Goal: Use online tool/utility

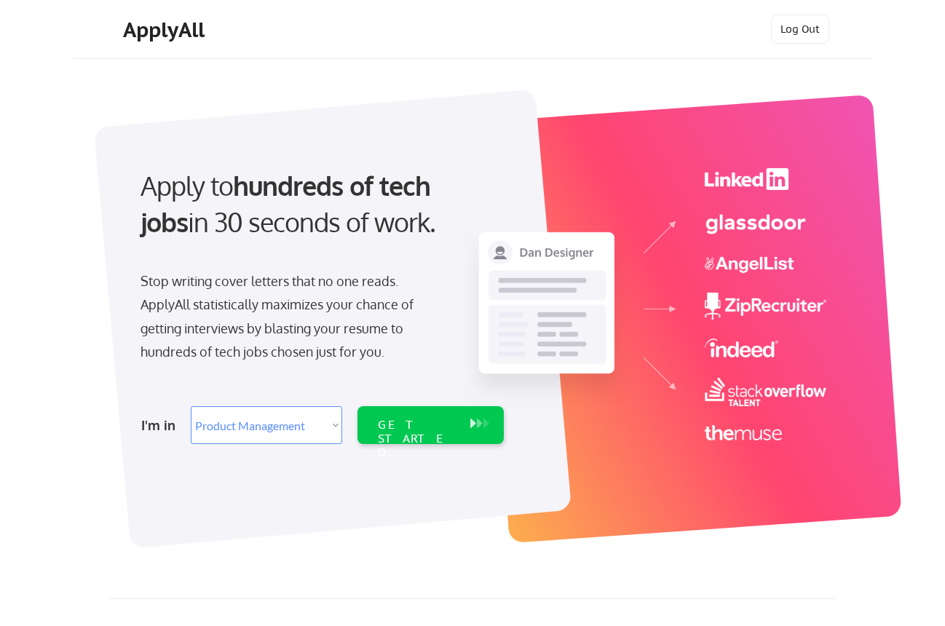
select select ""product""
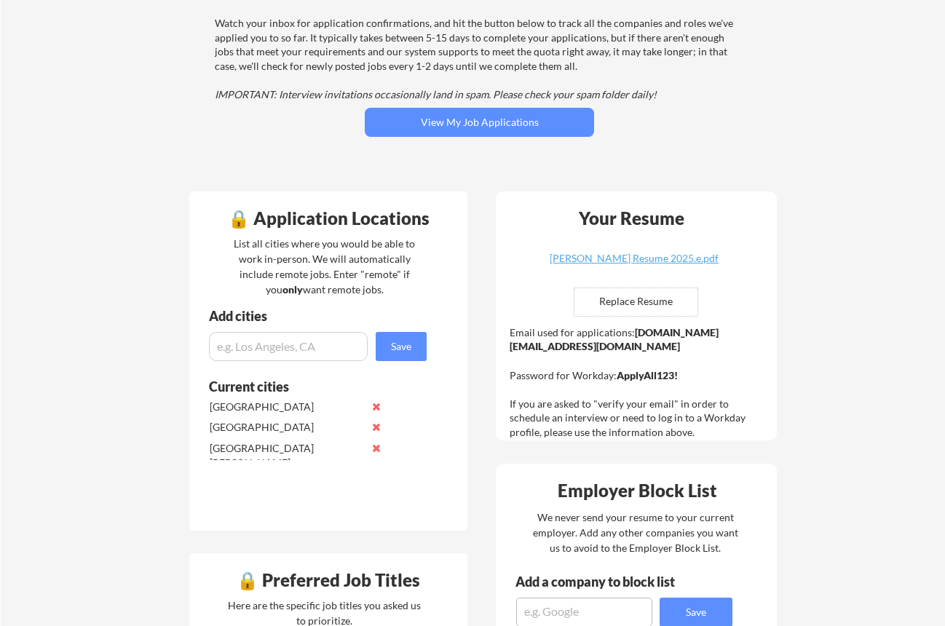
scroll to position [178, 0]
click at [633, 298] on input "file" at bounding box center [635, 302] width 123 height 28
type input "C:\fakepath\[PERSON_NAME] Resume 2025.f.pdf"
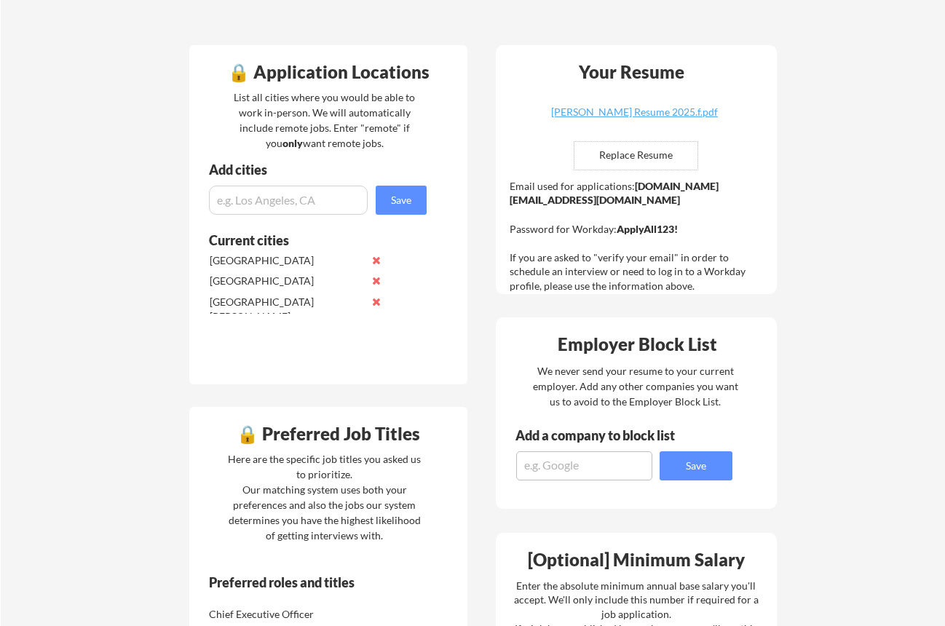
scroll to position [0, 0]
